Goal: Complete application form: Complete application form

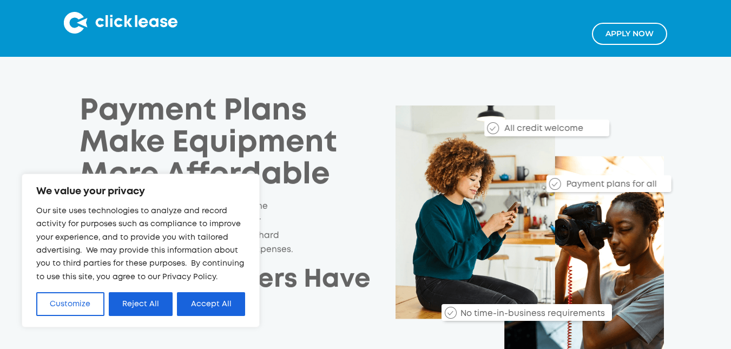
click at [638, 38] on link "Apply NOw" at bounding box center [629, 34] width 75 height 22
